Goal: Information Seeking & Learning: Learn about a topic

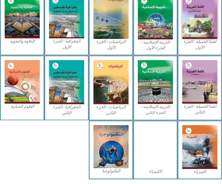
scroll to position [177, 0]
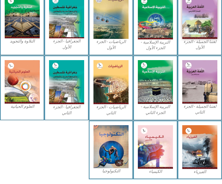
click at [163, 148] on img at bounding box center [155, 146] width 35 height 43
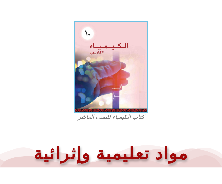
scroll to position [120, 0]
click at [133, 93] on img at bounding box center [111, 66] width 74 height 91
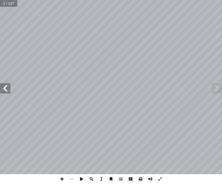
click at [9, 89] on span at bounding box center [5, 88] width 10 height 10
click at [5, 93] on span at bounding box center [5, 88] width 10 height 10
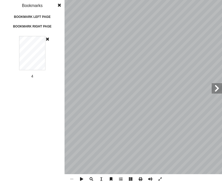
click at [49, 36] on span at bounding box center [47, 39] width 3 height 6
click at [50, 37] on div "1 2 3 4 5 6 7 8 9 10 11 12 13 14 15 16 17 18 19 20 21 22 23 24 25 26 27 28 29 3…" at bounding box center [32, 80] width 65 height 89
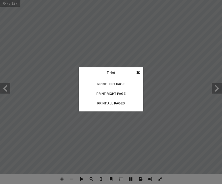
click at [128, 94] on div "Print right page" at bounding box center [111, 94] width 52 height 8
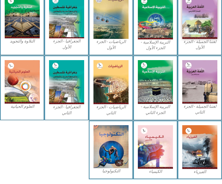
scroll to position [177, 0]
click at [166, 140] on img at bounding box center [155, 146] width 35 height 43
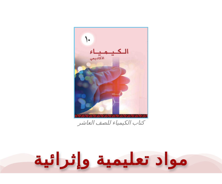
scroll to position [93, 0]
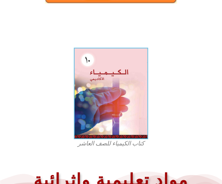
click at [141, 103] on img at bounding box center [111, 93] width 74 height 91
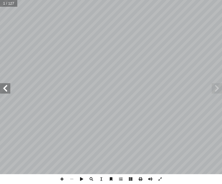
click at [9, 88] on span at bounding box center [5, 88] width 10 height 10
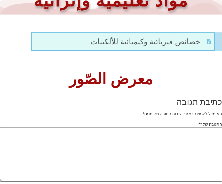
scroll to position [273, 0]
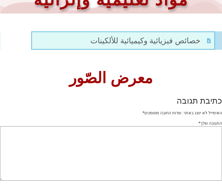
click at [197, 40] on span "خصائص فيزيائية وكيميائية للألكينات" at bounding box center [147, 41] width 112 height 12
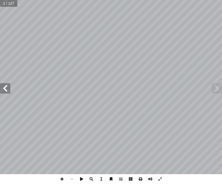
click at [10, 90] on span at bounding box center [5, 88] width 10 height 10
click at [219, 87] on span at bounding box center [217, 88] width 10 height 10
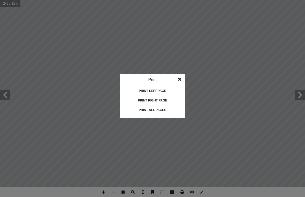
click at [167, 90] on div "Print left page" at bounding box center [153, 91] width 52 height 8
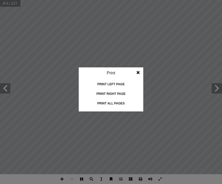
click at [130, 93] on div "Print right page" at bounding box center [111, 94] width 52 height 8
click at [124, 105] on div "Print all pages" at bounding box center [111, 103] width 52 height 8
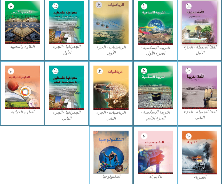
scroll to position [172, 0]
click at [26, 78] on img at bounding box center [22, 86] width 35 height 43
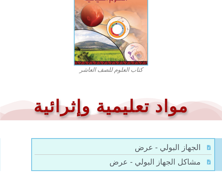
scroll to position [165, 0]
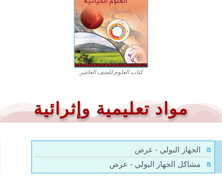
click at [132, 42] on img at bounding box center [111, 22] width 74 height 92
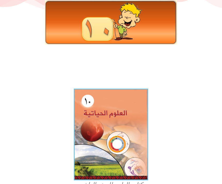
scroll to position [48, 0]
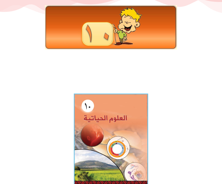
click at [137, 113] on img at bounding box center [111, 139] width 74 height 92
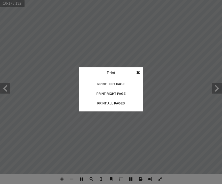
click at [125, 93] on div "Print right page" at bounding box center [111, 94] width 52 height 8
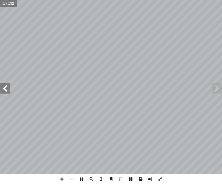
click at [3, 89] on span at bounding box center [5, 88] width 10 height 10
click at [7, 90] on span at bounding box center [5, 88] width 10 height 10
click at [217, 87] on span at bounding box center [217, 88] width 10 height 10
click at [217, 89] on span at bounding box center [217, 88] width 10 height 10
click at [217, 88] on span at bounding box center [217, 88] width 10 height 10
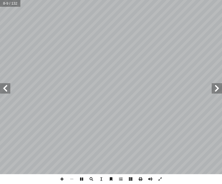
click at [219, 86] on span at bounding box center [217, 88] width 10 height 10
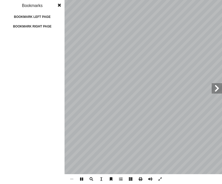
click at [24, 30] on div "Bookmark right page" at bounding box center [32, 26] width 52 height 8
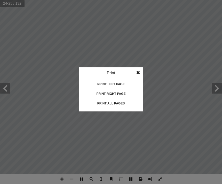
click at [129, 106] on div "Print all pages" at bounding box center [111, 103] width 52 height 8
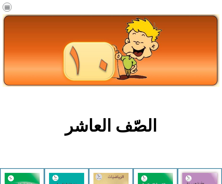
scroll to position [194, 0]
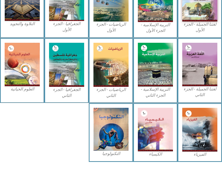
click at [111, 136] on img at bounding box center [111, 129] width 35 height 43
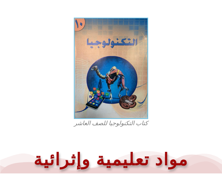
scroll to position [123, 0]
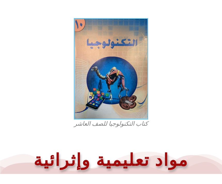
click at [130, 97] on img at bounding box center [111, 68] width 74 height 101
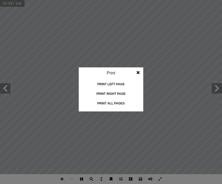
click at [133, 100] on div "Print all pages" at bounding box center [111, 103] width 52 height 8
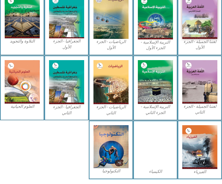
scroll to position [177, 0]
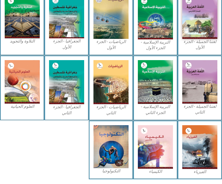
click at [195, 140] on img at bounding box center [200, 146] width 35 height 43
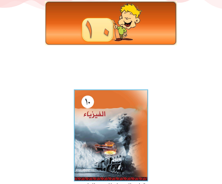
scroll to position [52, 0]
click at [142, 120] on img at bounding box center [111, 135] width 74 height 92
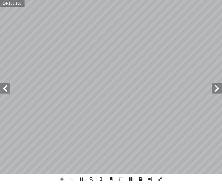
click at [4, 90] on span at bounding box center [5, 88] width 10 height 10
click at [215, 89] on span at bounding box center [217, 88] width 10 height 10
click at [218, 86] on span at bounding box center [217, 88] width 10 height 10
click at [218, 87] on span at bounding box center [217, 88] width 10 height 10
click at [218, 88] on span at bounding box center [217, 88] width 10 height 10
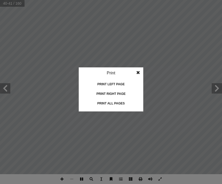
click at [131, 105] on div "Print all pages" at bounding box center [111, 103] width 52 height 8
click at [108, 104] on div "Print all pages" at bounding box center [111, 103] width 52 height 8
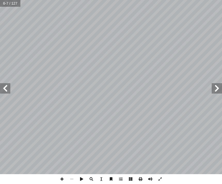
click at [214, 93] on span at bounding box center [217, 88] width 10 height 10
click at [218, 86] on span at bounding box center [217, 88] width 10 height 10
click at [219, 86] on span at bounding box center [217, 88] width 10 height 10
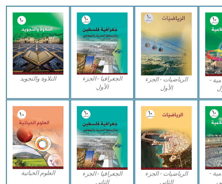
scroll to position [157, 0]
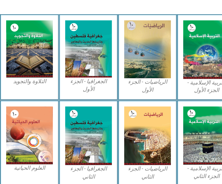
click at [79, 42] on img at bounding box center [66, 36] width 35 height 43
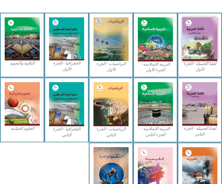
scroll to position [154, 0]
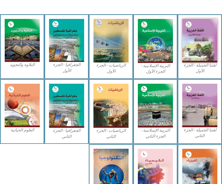
click at [104, 35] on img at bounding box center [111, 40] width 35 height 43
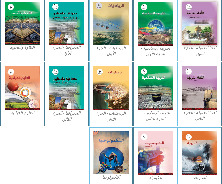
scroll to position [171, 0]
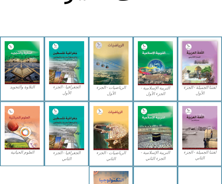
scroll to position [130, 0]
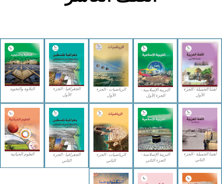
click at [120, 80] on img at bounding box center [111, 64] width 35 height 43
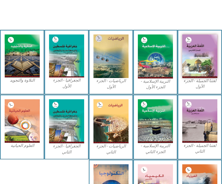
scroll to position [138, 0]
click at [62, 47] on img at bounding box center [66, 55] width 35 height 43
click at [28, 47] on img at bounding box center [22, 55] width 35 height 43
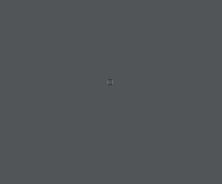
click at [139, 150] on div at bounding box center [111, 92] width 222 height 184
click at [142, 135] on div at bounding box center [111, 92] width 222 height 184
click at [144, 131] on div at bounding box center [111, 92] width 222 height 184
click at [145, 125] on div at bounding box center [111, 92] width 222 height 184
click at [103, 82] on div at bounding box center [111, 92] width 222 height 184
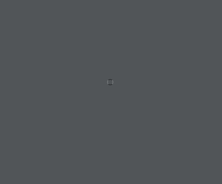
click at [120, 72] on div at bounding box center [111, 92] width 222 height 184
click at [65, 107] on div at bounding box center [111, 92] width 222 height 184
click at [65, 105] on div at bounding box center [111, 92] width 222 height 184
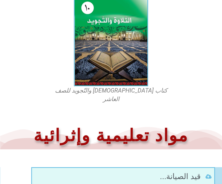
scroll to position [140, 0]
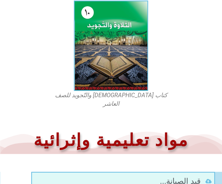
click at [103, 50] on img at bounding box center [111, 46] width 74 height 90
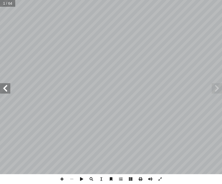
click at [10, 84] on span at bounding box center [5, 88] width 10 height 10
click at [214, 85] on span at bounding box center [217, 88] width 10 height 10
click at [216, 88] on span at bounding box center [217, 88] width 10 height 10
click at [212, 87] on span at bounding box center [217, 88] width 10 height 10
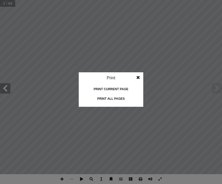
click at [165, 78] on idv "Print Print current page Print left page Print right page Print all pages" at bounding box center [111, 92] width 222 height 184
click at [123, 99] on div "Print all pages" at bounding box center [111, 98] width 52 height 8
click at [143, 73] on span at bounding box center [138, 77] width 10 height 10
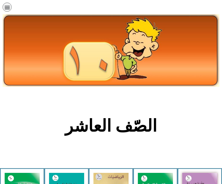
click at [195, 140] on div "الصّف العاشر" at bounding box center [111, 128] width 172 height 27
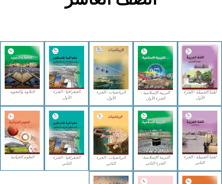
scroll to position [126, 0]
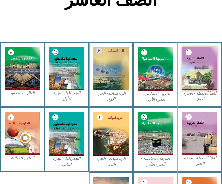
click at [107, 79] on img at bounding box center [111, 68] width 35 height 43
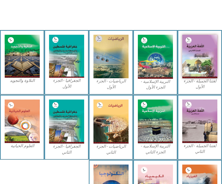
scroll to position [138, 0]
click at [102, 56] on img at bounding box center [111, 56] width 35 height 43
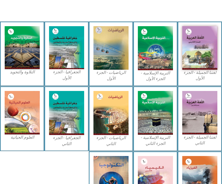
scroll to position [146, 0]
click at [112, 106] on img at bounding box center [111, 113] width 35 height 44
click at [62, 50] on img at bounding box center [66, 47] width 35 height 43
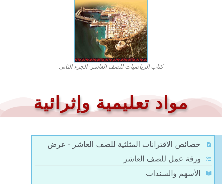
scroll to position [161, 0]
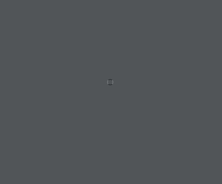
scroll to position [0, 0]
